Goal: Navigation & Orientation: Find specific page/section

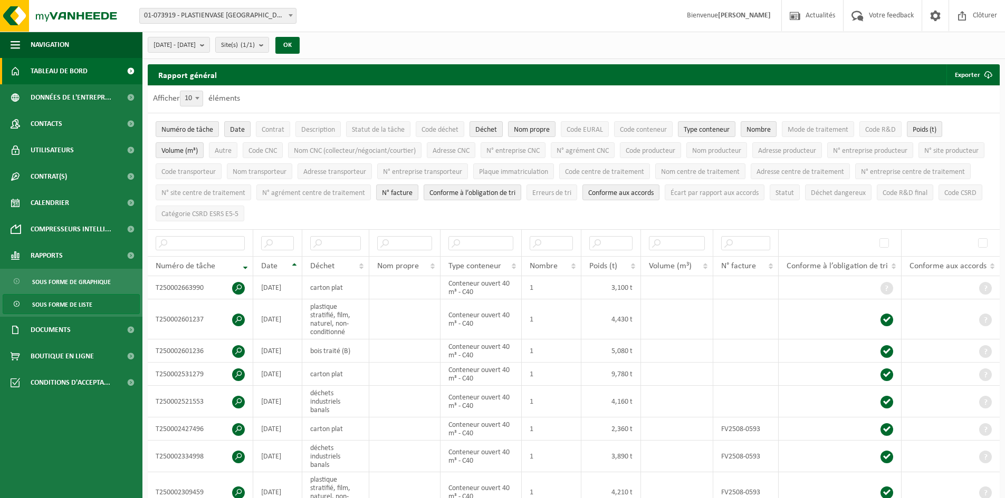
click at [52, 72] on span "Tableau de bord" at bounding box center [59, 71] width 57 height 26
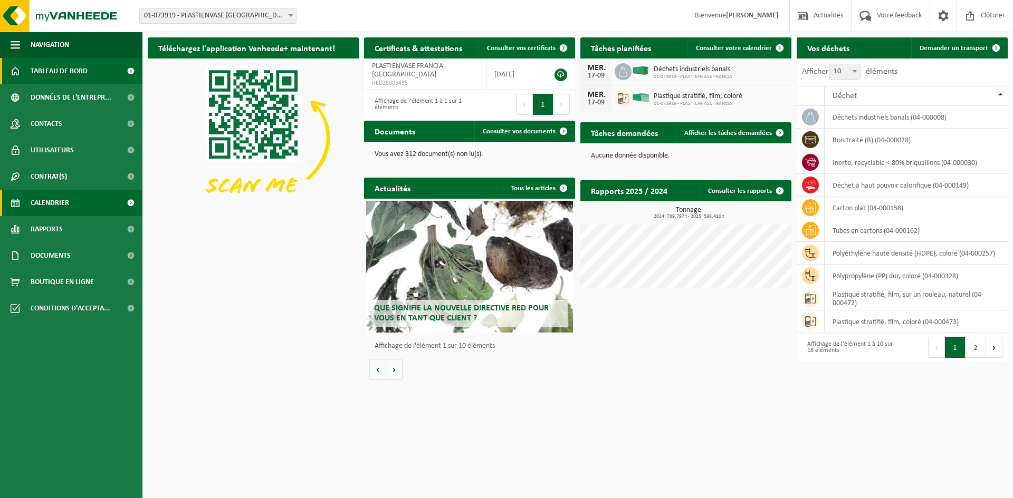
click at [63, 206] on span "Calendrier" at bounding box center [50, 203] width 39 height 26
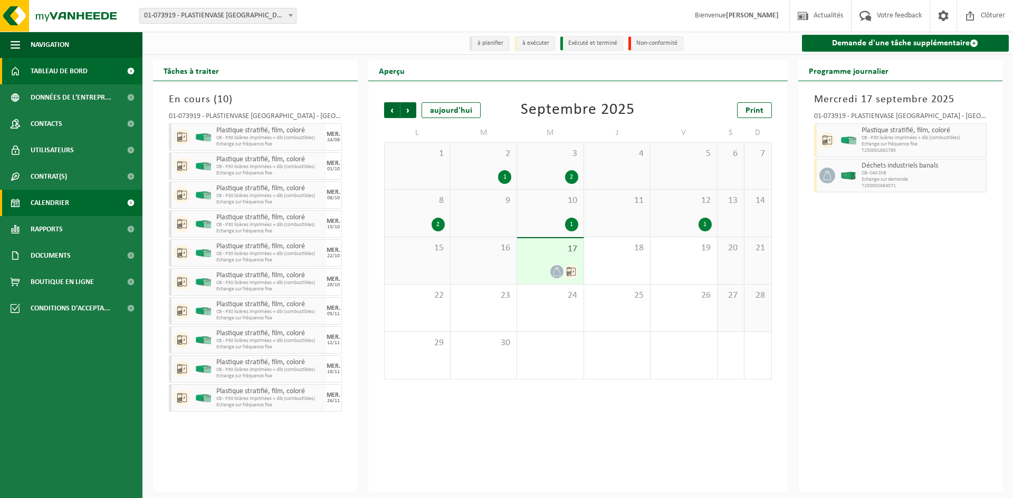
click at [70, 72] on span "Tableau de bord" at bounding box center [59, 71] width 57 height 26
